Goal: Communication & Community: Answer question/provide support

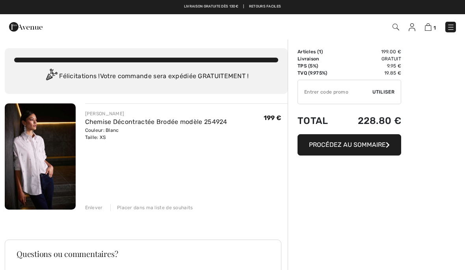
click at [349, 145] on span "Procédez au sommaire" at bounding box center [347, 144] width 77 height 7
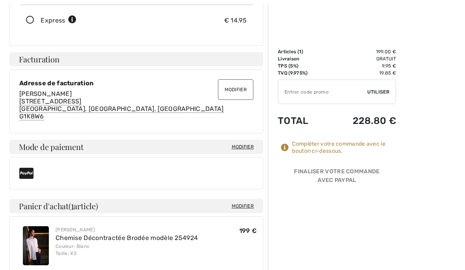
scroll to position [185, 0]
click at [244, 145] on span "Modifier" at bounding box center [243, 146] width 22 height 7
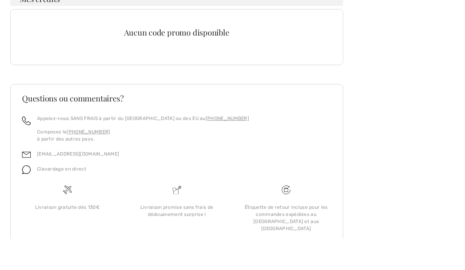
scroll to position [270, 0]
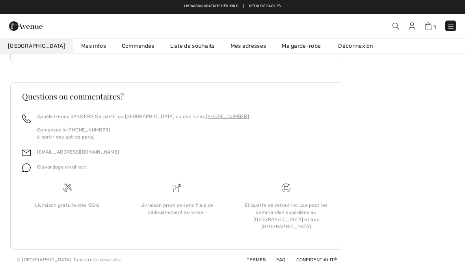
click at [64, 170] on span "Clavardage en direct" at bounding box center [61, 167] width 49 height 6
click at [24, 172] on img at bounding box center [26, 168] width 9 height 9
click at [57, 177] on div "Clavardage en direct" at bounding box center [59, 169] width 56 height 15
click at [30, 172] on img at bounding box center [26, 168] width 9 height 9
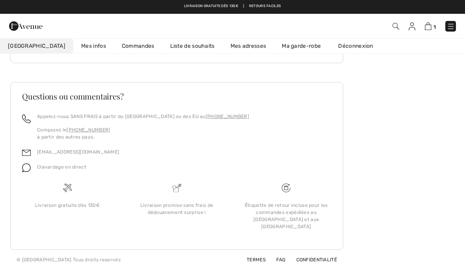
click at [26, 172] on img at bounding box center [26, 168] width 9 height 9
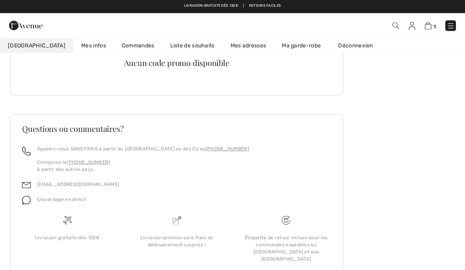
scroll to position [236, 0]
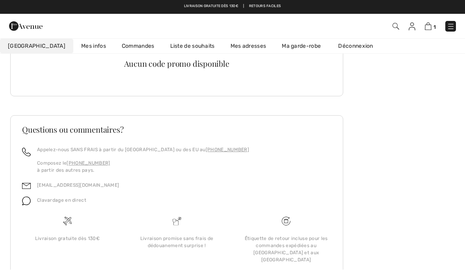
click at [69, 203] on span "Clavardage en direct" at bounding box center [61, 201] width 49 height 6
click at [30, 205] on img at bounding box center [26, 201] width 9 height 9
click at [26, 205] on img at bounding box center [26, 201] width 9 height 9
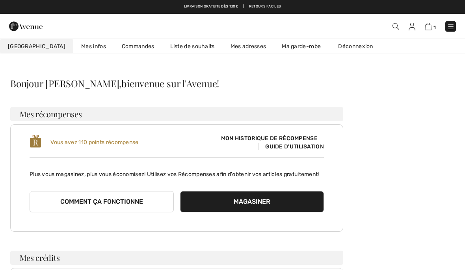
scroll to position [0, 0]
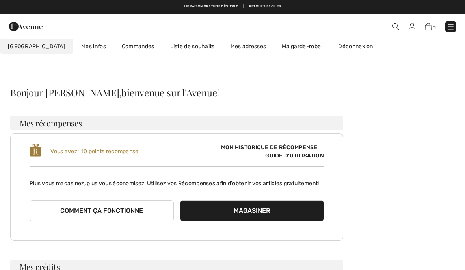
click at [76, 43] on link "Mes infos" at bounding box center [93, 46] width 41 height 15
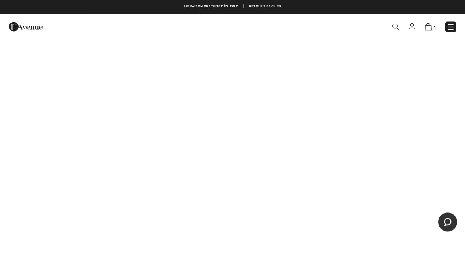
scroll to position [137, 0]
click at [428, 31] on img at bounding box center [428, 26] width 7 height 7
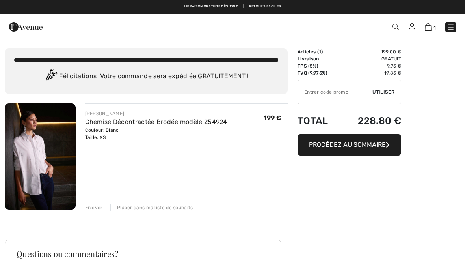
click at [431, 26] on img at bounding box center [428, 26] width 7 height 7
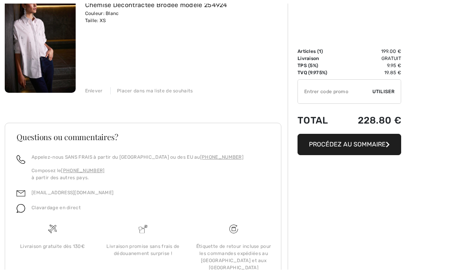
scroll to position [116, 0]
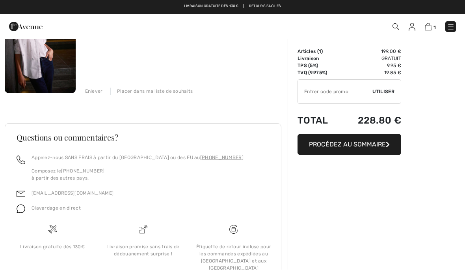
click at [45, 210] on span "Clavardage en direct" at bounding box center [56, 208] width 49 height 6
click at [28, 207] on div "Clavardage en direct" at bounding box center [53, 210] width 56 height 15
click at [24, 205] on img at bounding box center [21, 209] width 9 height 9
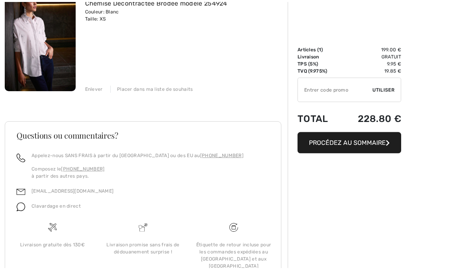
scroll to position [150, 0]
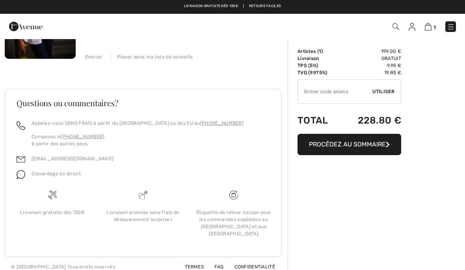
click at [23, 177] on img at bounding box center [21, 174] width 9 height 9
click at [24, 173] on img at bounding box center [21, 174] width 9 height 9
click at [17, 178] on img at bounding box center [21, 174] width 9 height 9
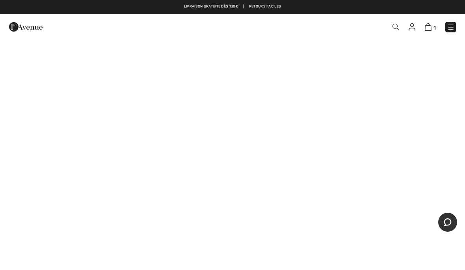
click at [453, 222] on button "Chat" at bounding box center [447, 222] width 19 height 19
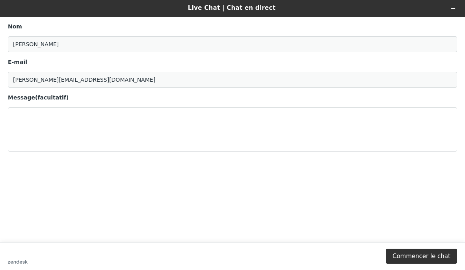
click at [430, 258] on button "Commencer le chat" at bounding box center [421, 255] width 71 height 15
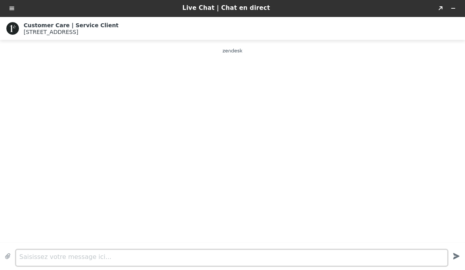
click at [88, 257] on div "Live Chat | Chat en direct Created with Sketch. Customer Care | Service Client …" at bounding box center [232, 135] width 465 height 270
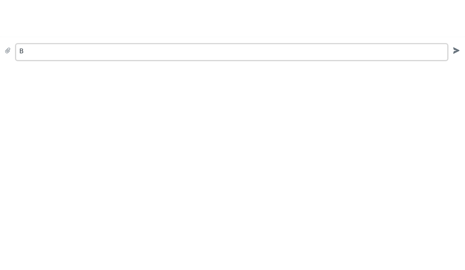
scroll to position [0, 0]
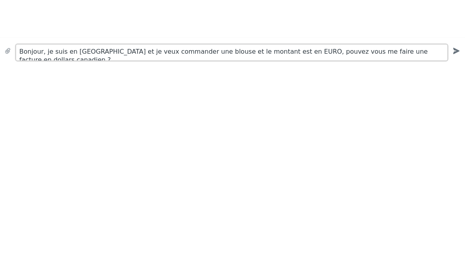
type textarea "Bonjour, je suis en [GEOGRAPHIC_DATA] et je veux commander une blouse et le mon…"
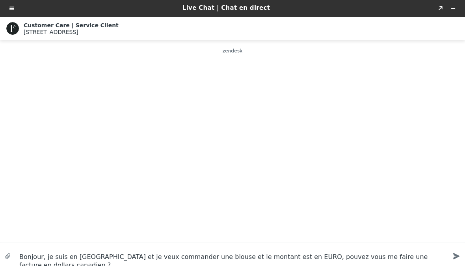
click at [454, 252] on icon "Created with sketchtool." at bounding box center [456, 256] width 14 height 14
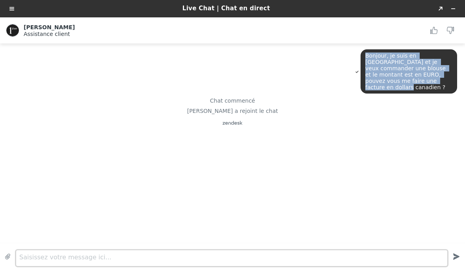
click at [63, 262] on div "Live Chat | Chat en direct Created with Sketch. [PERSON_NAME] Assistance client…" at bounding box center [232, 135] width 465 height 270
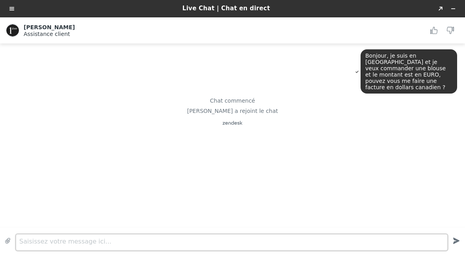
scroll to position [0, 0]
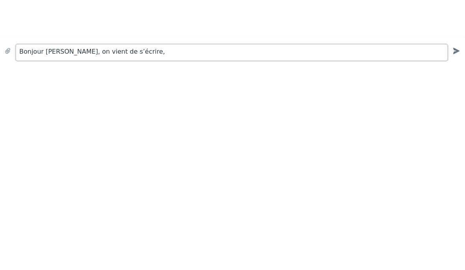
click at [158, 59] on textarea "Bonjour Christina, on vient de s’écrire," at bounding box center [231, 53] width 431 height 16
paste textarea "Bonjour, je suis en Italie et je veux commander une blouse et le montant est en…"
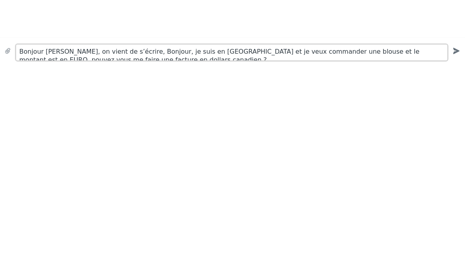
scroll to position [3, 0]
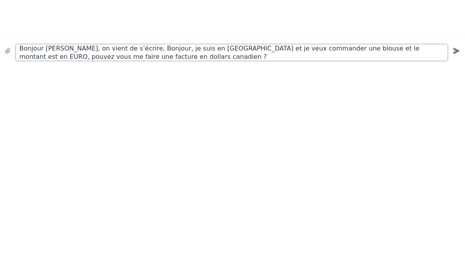
click at [155, 50] on textarea "Bonjour Christina, on vient de s’écrire, Bonjour, je suis en Italie et je veux …" at bounding box center [231, 53] width 431 height 16
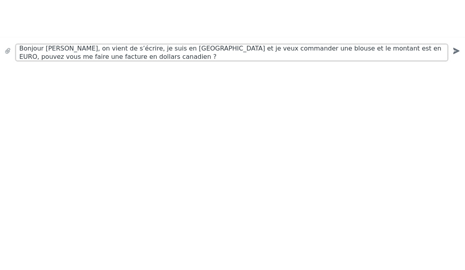
type textarea "Bonjour Christina, on vient de s’écrire, je suis en Italie et je veux commander…"
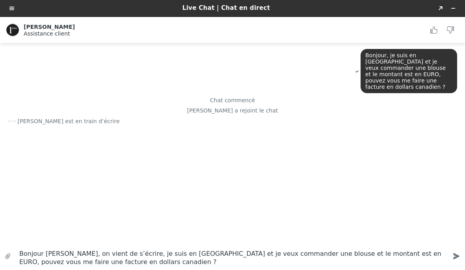
click at [457, 257] on icon "Envoyer" at bounding box center [456, 256] width 6 height 6
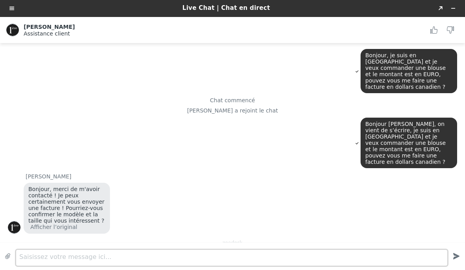
click at [86, 261] on div "Live Chat | Chat en direct Created with Sketch. Christina Assistance client Ass…" at bounding box center [232, 135] width 465 height 270
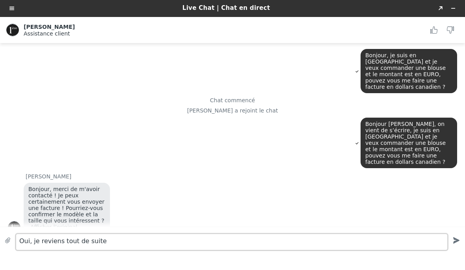
type textarea "Oui, je reviens tout de suite"
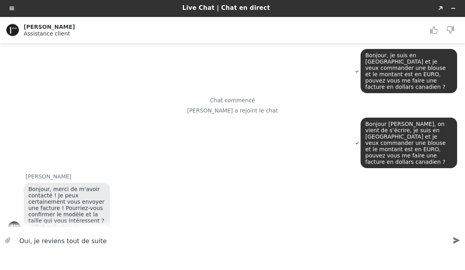
click at [453, 238] on div "Live Chat | Chat en direct Created with Sketch. Christina Assistance client Ass…" at bounding box center [232, 135] width 465 height 270
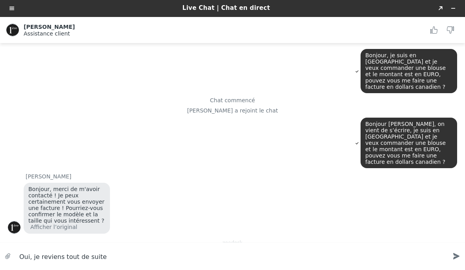
click at [461, 254] on icon "Created with sketchtool." at bounding box center [456, 256] width 14 height 14
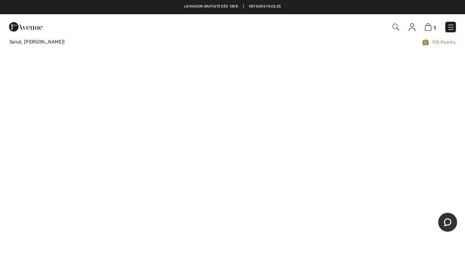
click at [412, 23] on img at bounding box center [412, 27] width 7 height 8
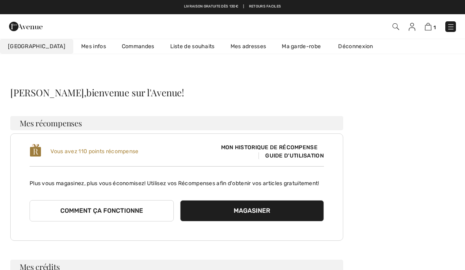
click at [119, 41] on link "Commandes" at bounding box center [138, 46] width 48 height 15
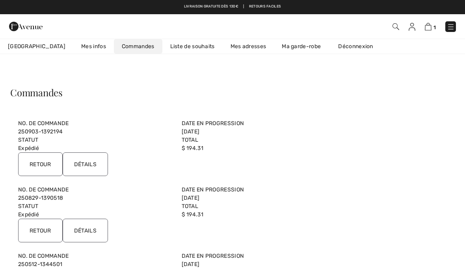
copy div "No. de Commande 250903-1392194 Date en progression [DATE] Statut Expédié Total …"
click at [93, 166] on input "Détails" at bounding box center [85, 164] width 45 height 24
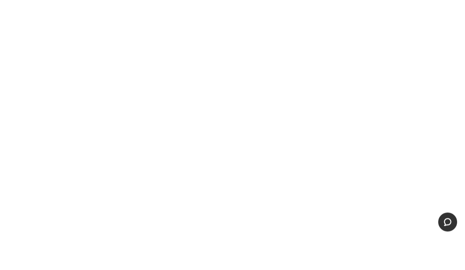
scroll to position [434, 0]
click at [453, 224] on button "Chat" at bounding box center [447, 222] width 19 height 19
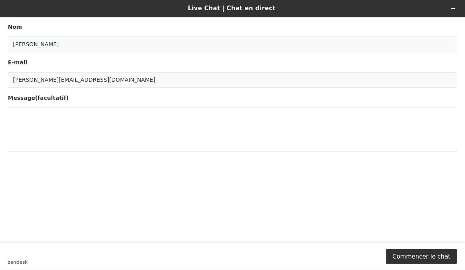
scroll to position [0, 0]
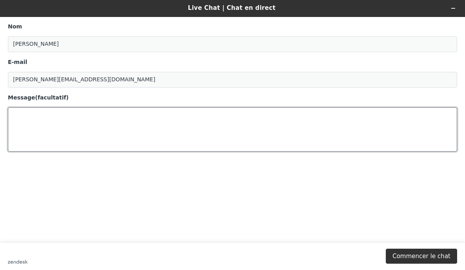
click at [40, 122] on textarea "Message (facultatif)" at bounding box center [232, 129] width 449 height 44
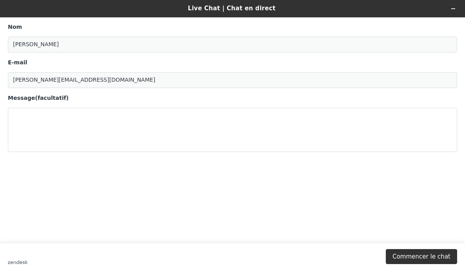
click at [429, 258] on button "Commencer le chat" at bounding box center [421, 256] width 71 height 15
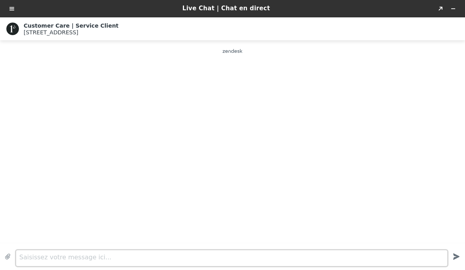
click at [53, 258] on div "Live Chat | Chat en direct Created with Sketch. Customer Care | Service Client …" at bounding box center [232, 135] width 465 height 270
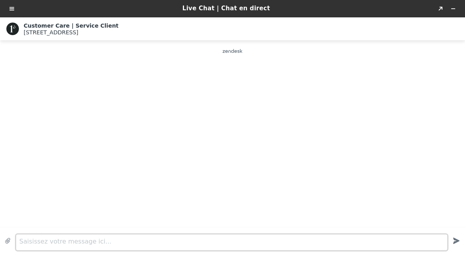
scroll to position [0, 0]
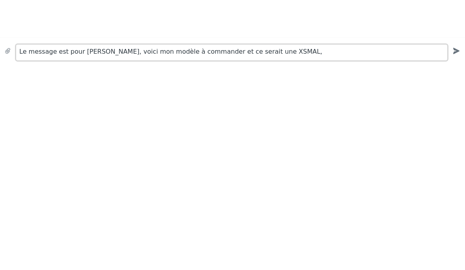
click at [289, 50] on textarea "Le message est pour [PERSON_NAME], voici mon modèle à commander et ce serait un…" at bounding box center [231, 53] width 431 height 16
paste textarea "Chemise Décontractée Brodée modèle 254924"
type textarea "Le message est pour [PERSON_NAME], voici mon modèle à commander et ce serait un…"
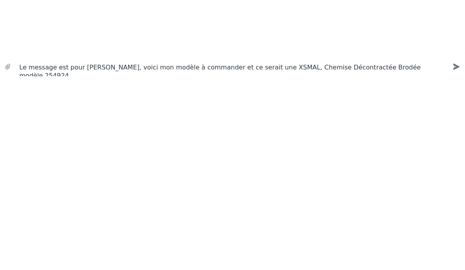
scroll to position [0, 0]
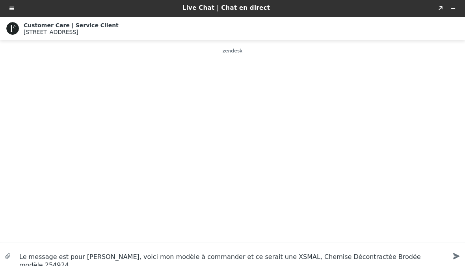
click at [455, 257] on icon "Envoyer" at bounding box center [456, 256] width 6 height 6
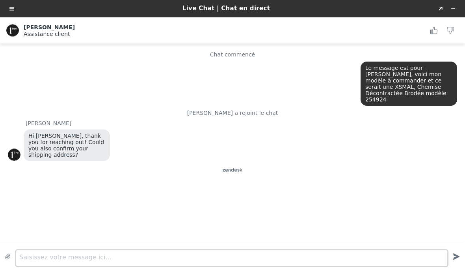
click at [54, 259] on div "Live Chat | Chat en direct Created with Sketch. [PERSON_NAME] Assistance client…" at bounding box center [232, 135] width 465 height 270
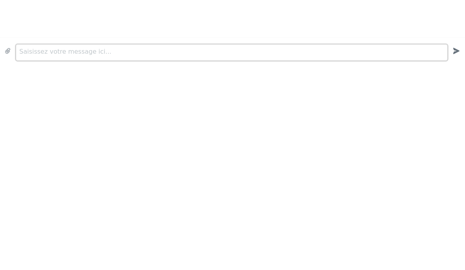
scroll to position [0, 0]
type textarea "[STREET_ADDRESS]"
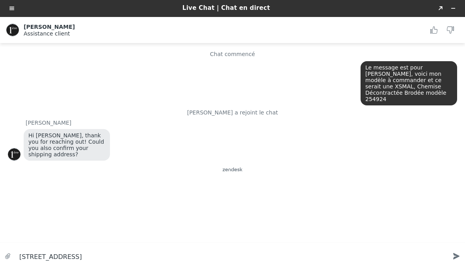
click at [455, 252] on icon "Created with sketchtool." at bounding box center [456, 256] width 14 height 14
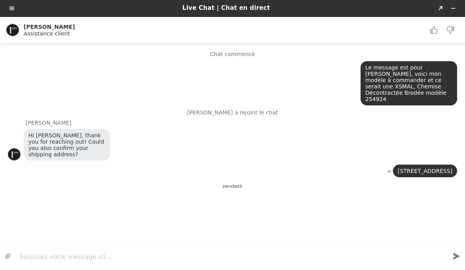
click at [458, 102] on main "Chat commencé Le message est pour [PERSON_NAME], voici mon modèle à commander e…" at bounding box center [233, 143] width 459 height 200
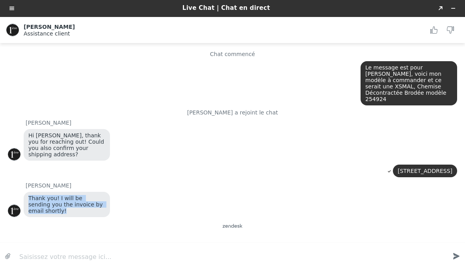
copy span "Thank you! I will be sending you the invoice by email shortly!"
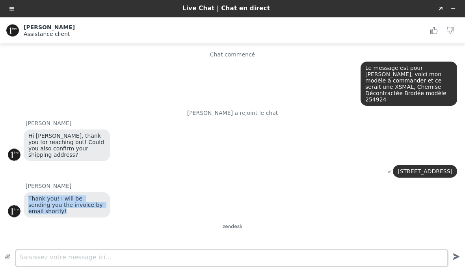
click at [117, 258] on div "Live Chat | Chat en direct Created with Sketch. [PERSON_NAME] Assistance client…" at bounding box center [232, 135] width 465 height 270
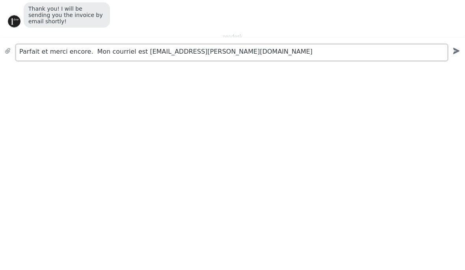
type textarea "Parfait et merci encore. Mon courriel est [EMAIL_ADDRESS][PERSON_NAME][DOMAIN_N…"
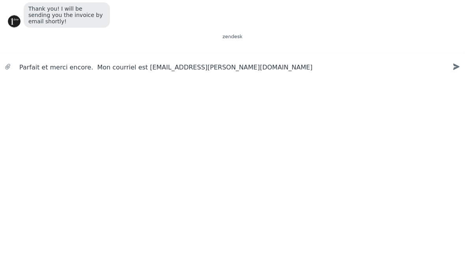
scroll to position [0, 0]
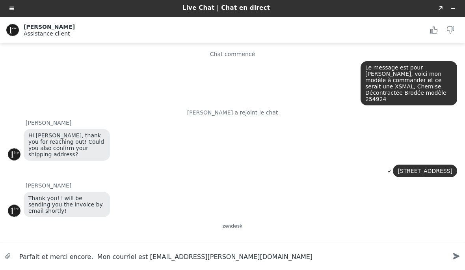
click at [457, 256] on icon "Envoyer" at bounding box center [456, 256] width 6 height 6
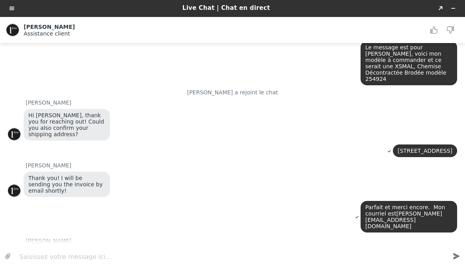
scroll to position [61, 0]
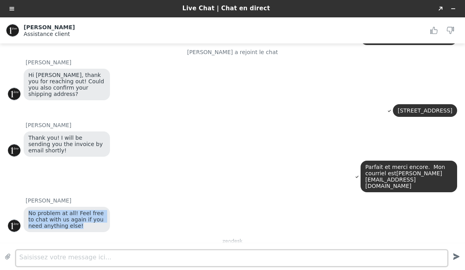
click at [91, 258] on div "Live Chat | Chat en direct Created with Sketch. [PERSON_NAME] Assistance client…" at bounding box center [232, 135] width 465 height 270
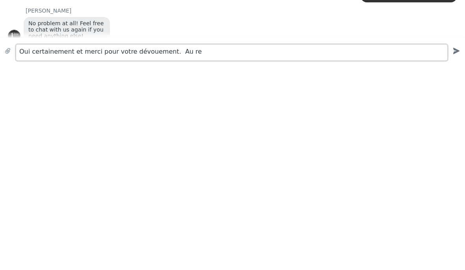
scroll to position [91, 0]
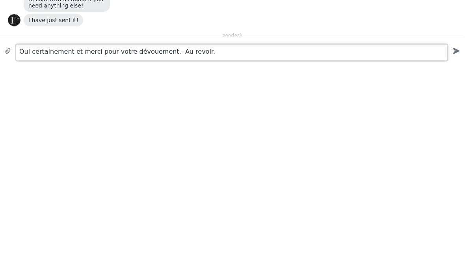
type textarea "Oui certainement et merci pour votre dévouement. Au revoir."
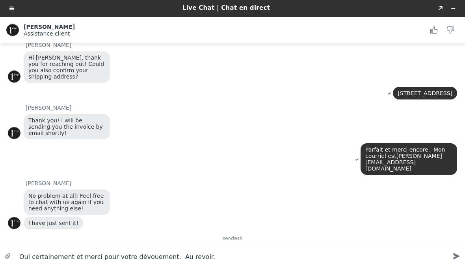
scroll to position [75, 0]
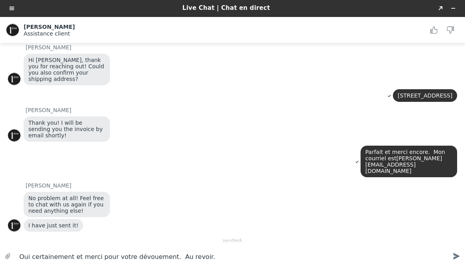
click at [453, 253] on icon "Created with sketchtool." at bounding box center [456, 256] width 14 height 14
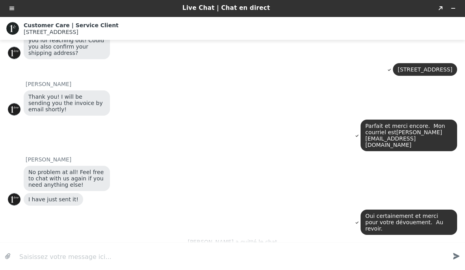
scroll to position [136, 0]
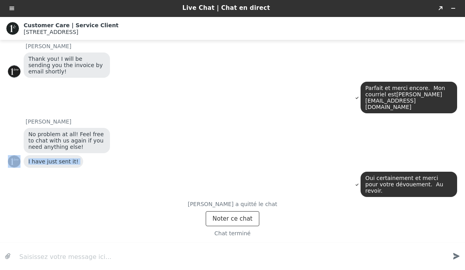
click at [44, 164] on div "I have just sent it!" at bounding box center [54, 161] width 60 height 13
click at [57, 207] on div "Noter ce chat" at bounding box center [232, 216] width 449 height 19
copy span "I have just sent it!"
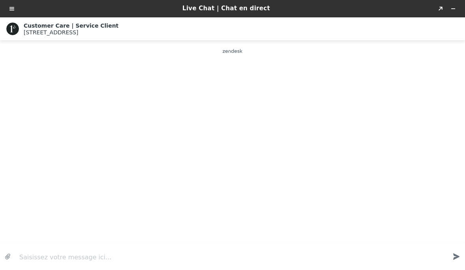
scroll to position [0, 0]
